Goal: Navigation & Orientation: Find specific page/section

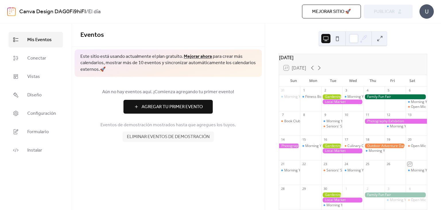
click at [334, 39] on button at bounding box center [337, 38] width 9 height 9
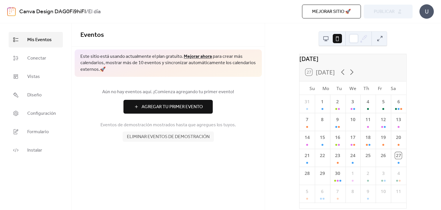
click at [324, 39] on button at bounding box center [325, 38] width 9 height 9
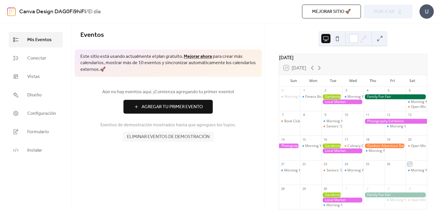
scroll to position [54, 0]
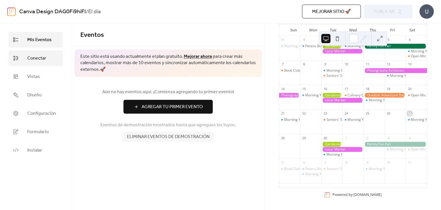
click at [37, 59] on span "Conectar" at bounding box center [36, 58] width 19 height 7
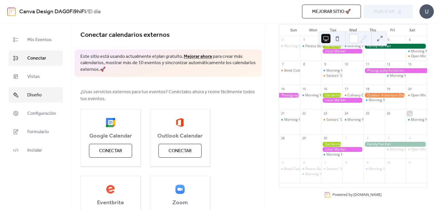
click at [31, 95] on span "Diseño" at bounding box center [34, 95] width 14 height 7
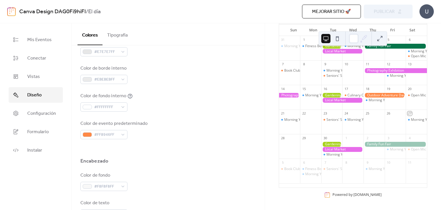
scroll to position [143, 0]
click at [41, 114] on span "Configuración" at bounding box center [41, 113] width 29 height 7
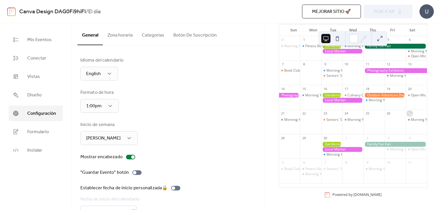
click at [349, 51] on div at bounding box center [342, 51] width 42 height 5
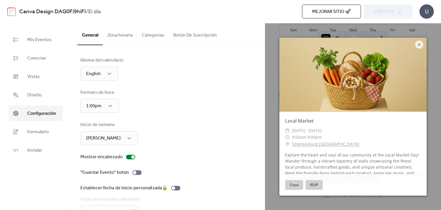
scroll to position [13, 0]
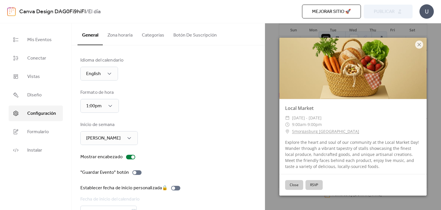
click at [292, 186] on button "Close" at bounding box center [294, 185] width 18 height 10
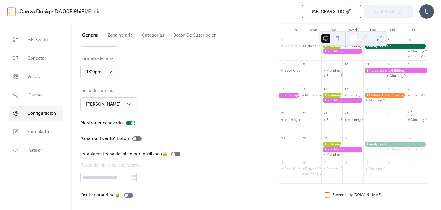
scroll to position [0, 0]
